Goal: Entertainment & Leisure: Consume media (video, audio)

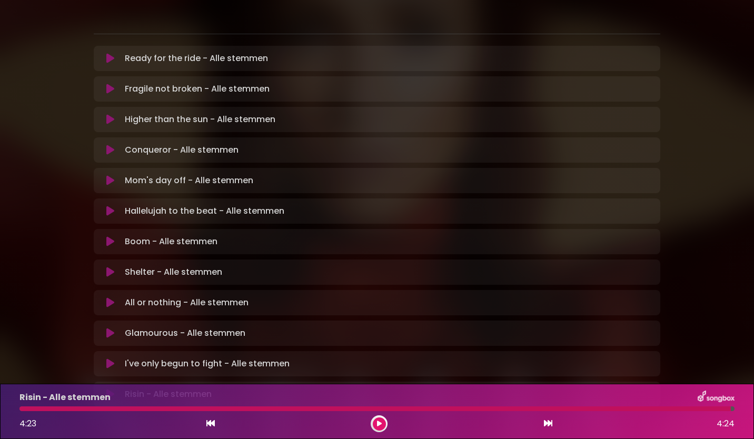
scroll to position [211, 0]
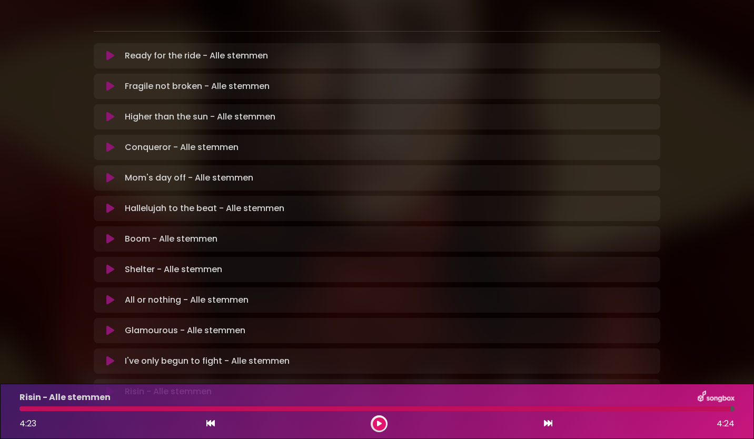
click at [110, 234] on icon at bounding box center [110, 239] width 8 height 11
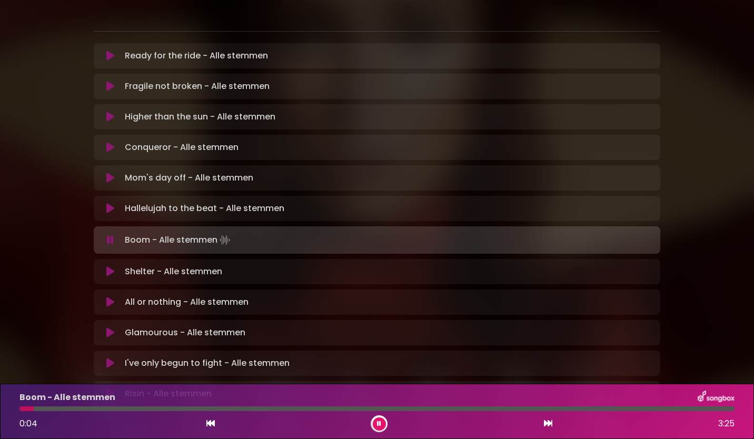
click at [698, 84] on div "[PERSON_NAME] in [GEOGRAPHIC_DATA] | [GEOGRAPHIC_DATA] 1 - [GEOGRAPHIC_DATA] - …" at bounding box center [376, 113] width 695 height 622
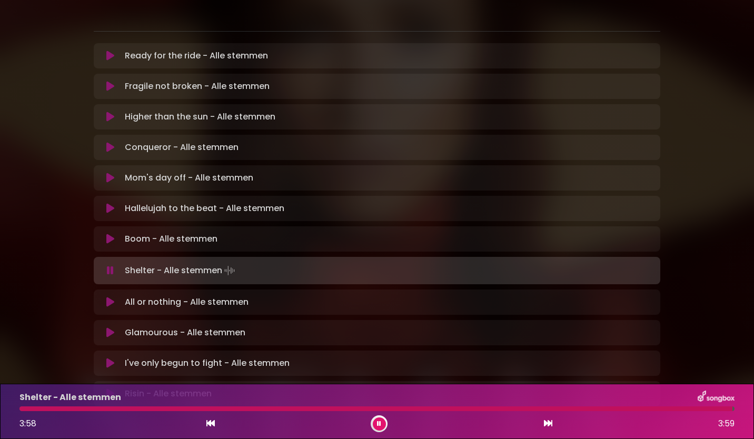
click at [381, 426] on icon at bounding box center [379, 424] width 4 height 6
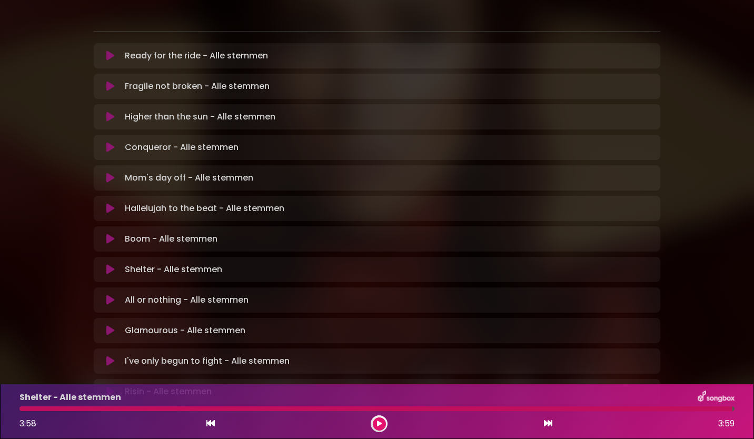
click at [379, 431] on div at bounding box center [379, 423] width 17 height 17
click at [379, 426] on icon at bounding box center [379, 424] width 5 height 6
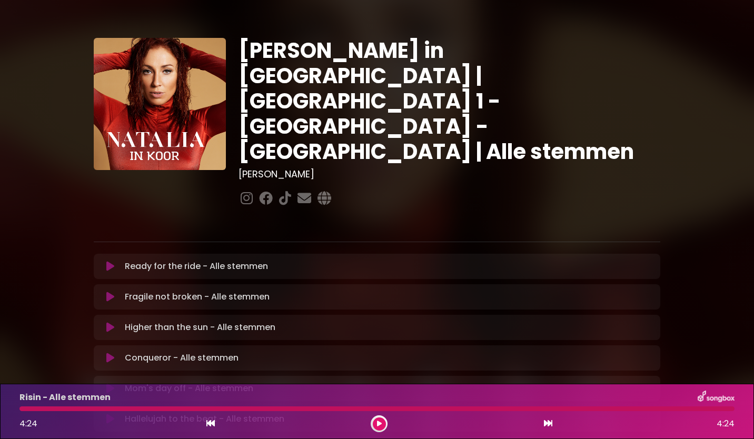
click at [105, 261] on button at bounding box center [110, 266] width 21 height 11
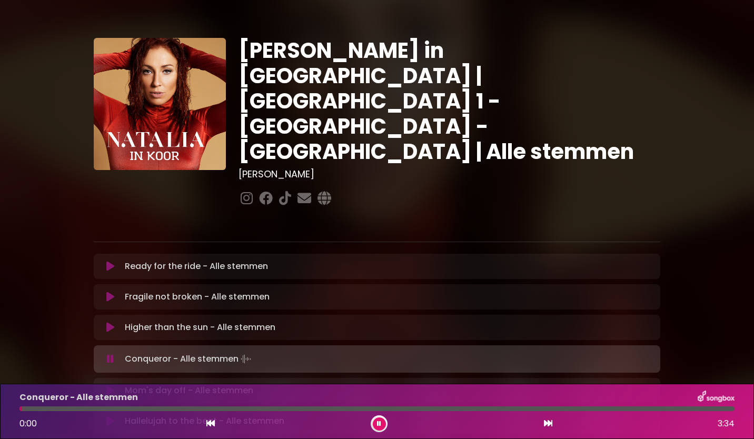
click at [376, 422] on button at bounding box center [379, 424] width 13 height 13
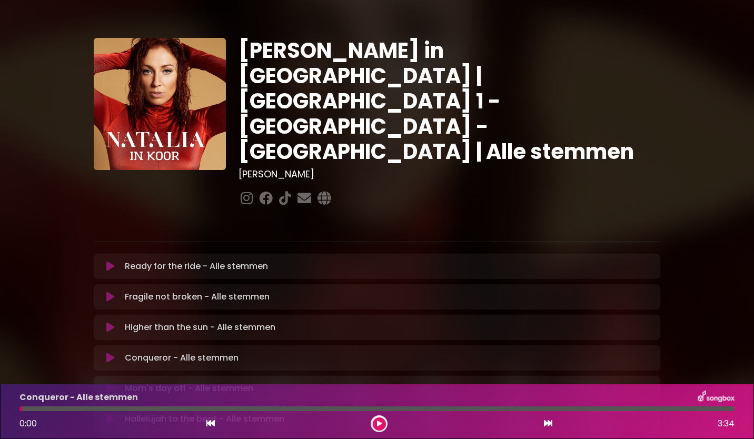
click at [375, 424] on button at bounding box center [379, 424] width 13 height 13
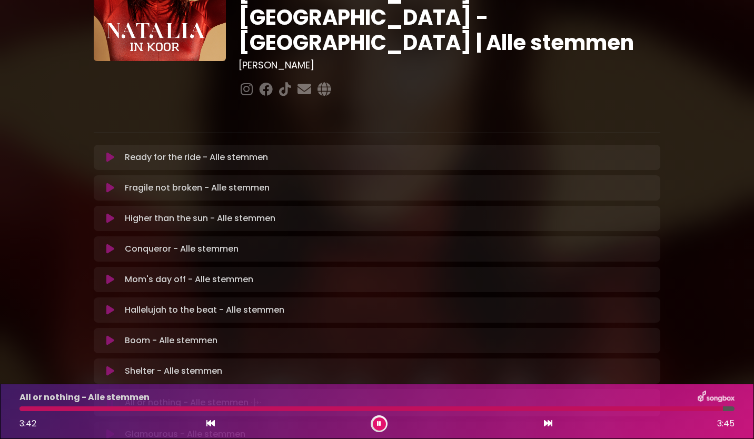
scroll to position [211, 0]
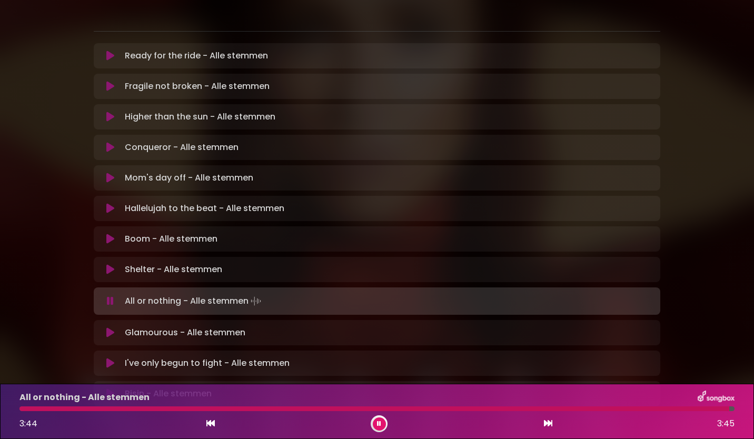
click at [382, 424] on button at bounding box center [379, 424] width 13 height 13
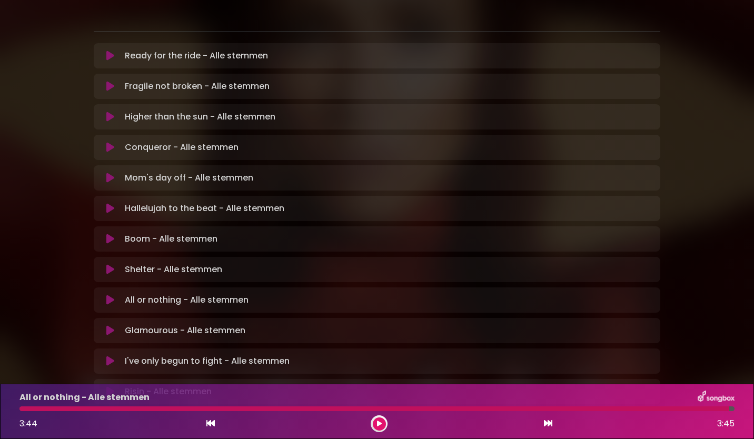
click at [380, 428] on button at bounding box center [379, 424] width 13 height 13
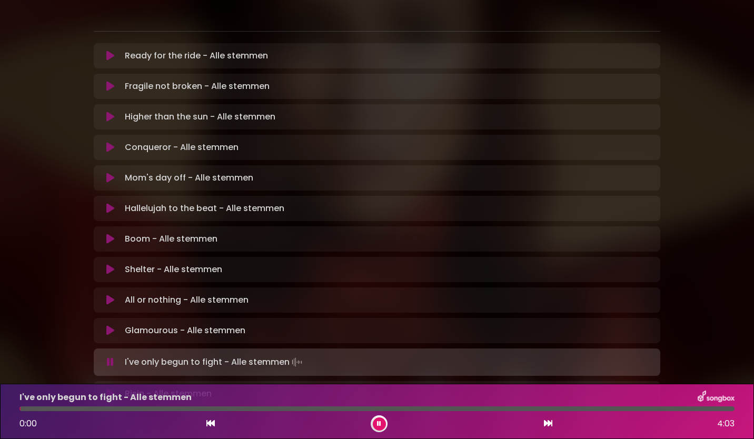
click at [380, 424] on icon at bounding box center [379, 424] width 4 height 6
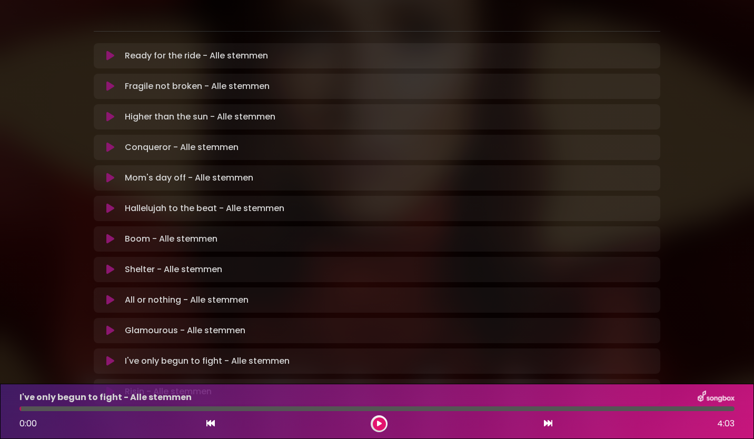
click at [381, 423] on icon at bounding box center [379, 424] width 5 height 6
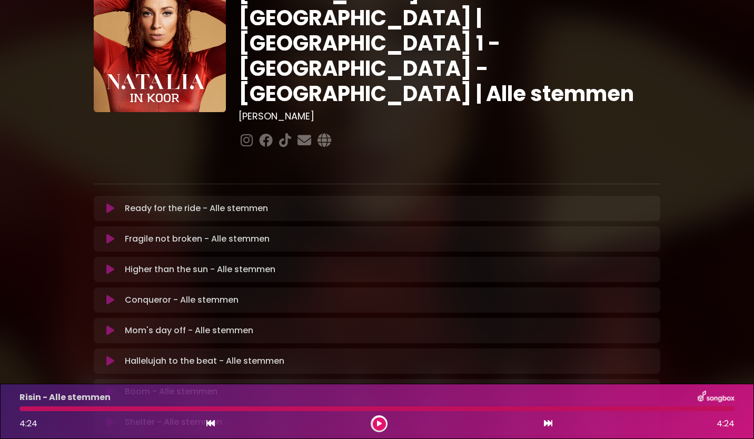
scroll to position [0, 0]
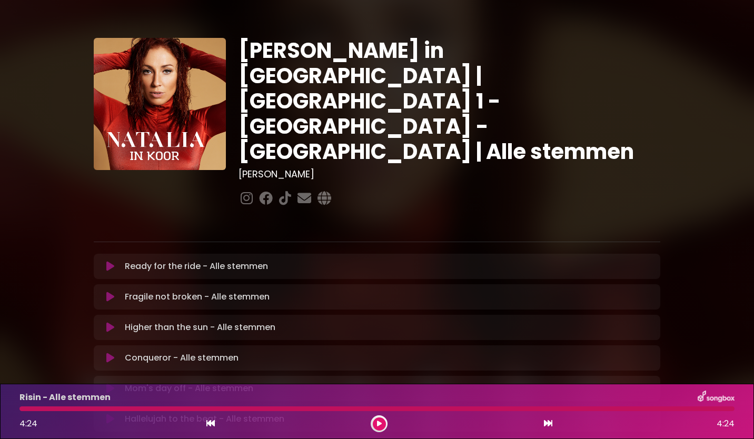
drag, startPoint x: 105, startPoint y: 228, endPoint x: 111, endPoint y: 227, distance: 5.8
click at [105, 261] on button at bounding box center [110, 266] width 21 height 11
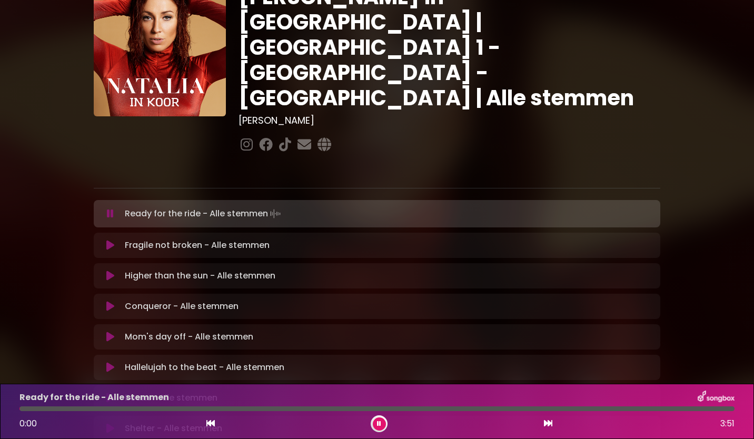
scroll to position [105, 0]
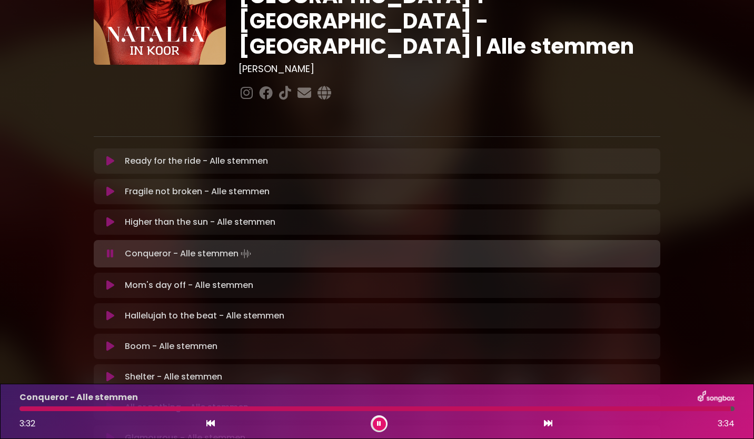
click at [379, 428] on button at bounding box center [379, 424] width 13 height 13
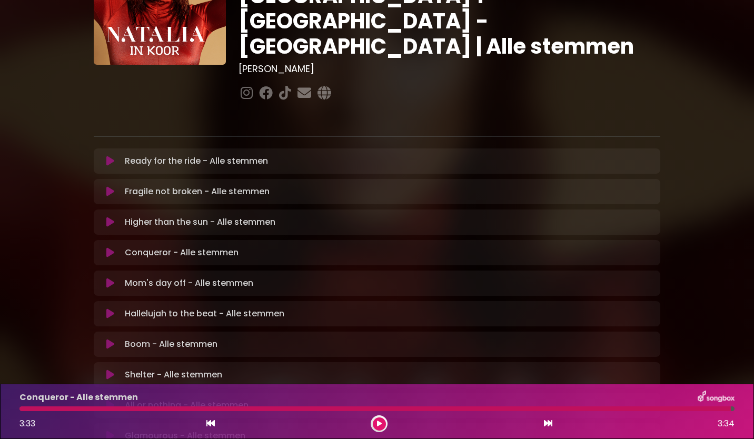
click at [380, 429] on button at bounding box center [379, 424] width 13 height 13
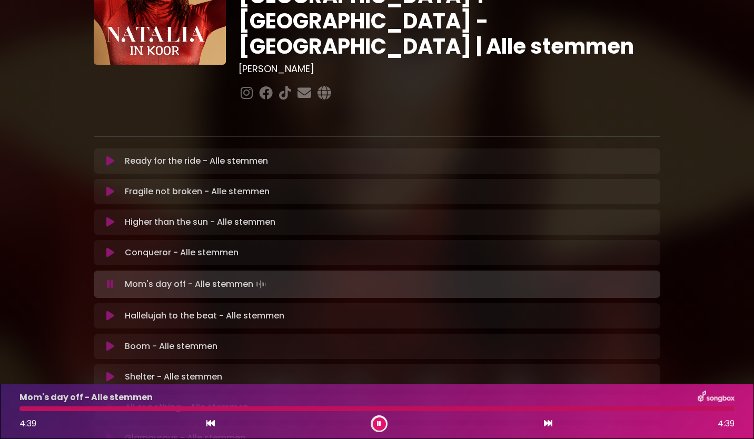
click at [379, 425] on icon at bounding box center [379, 424] width 4 height 6
